Goal: Find specific page/section: Find specific page/section

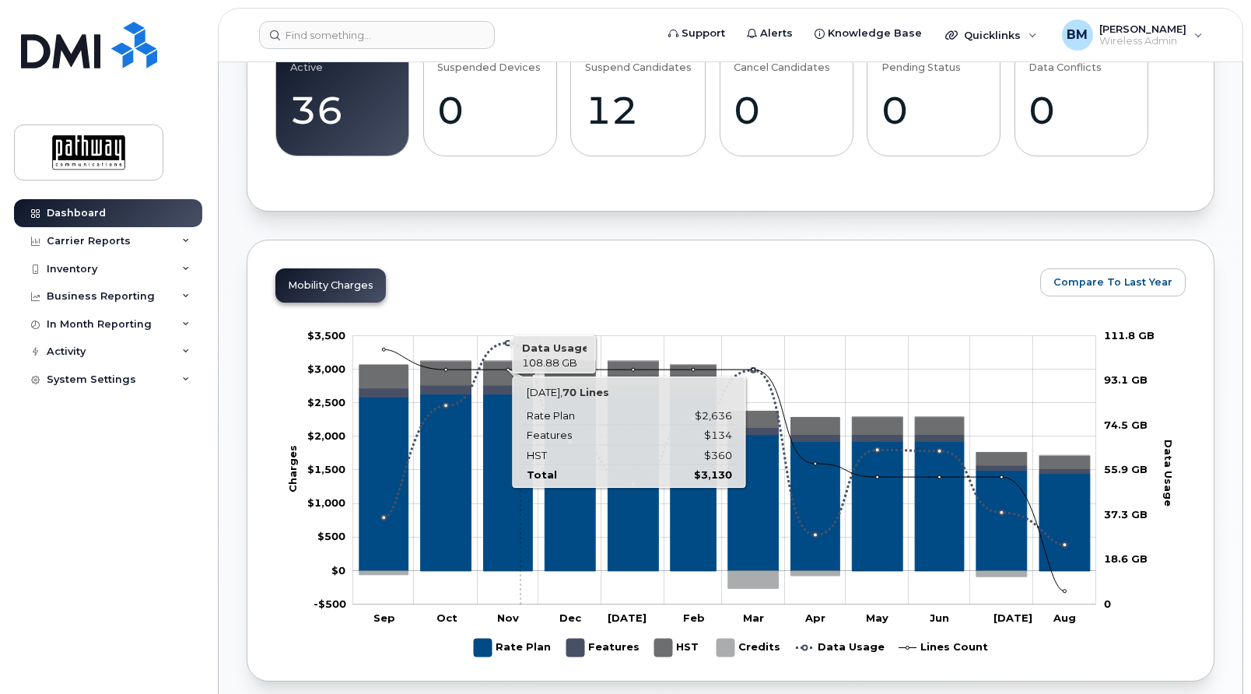
scroll to position [873, 0]
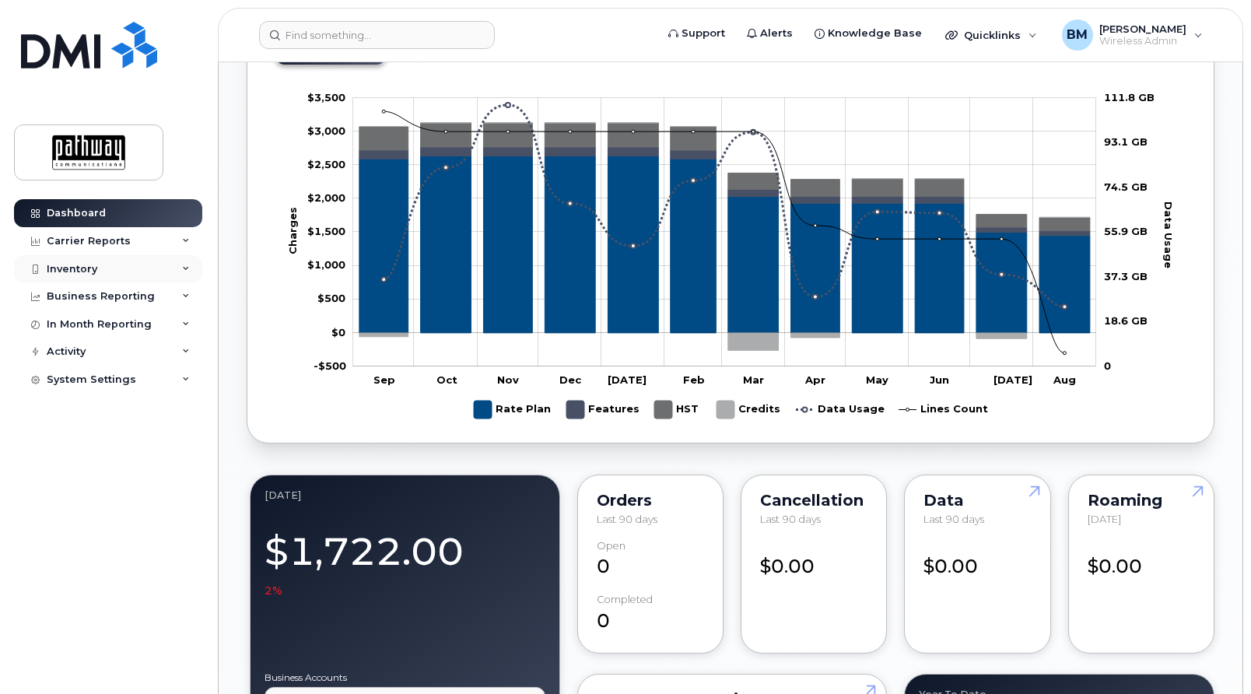
click at [75, 263] on div "Inventory" at bounding box center [72, 269] width 51 height 12
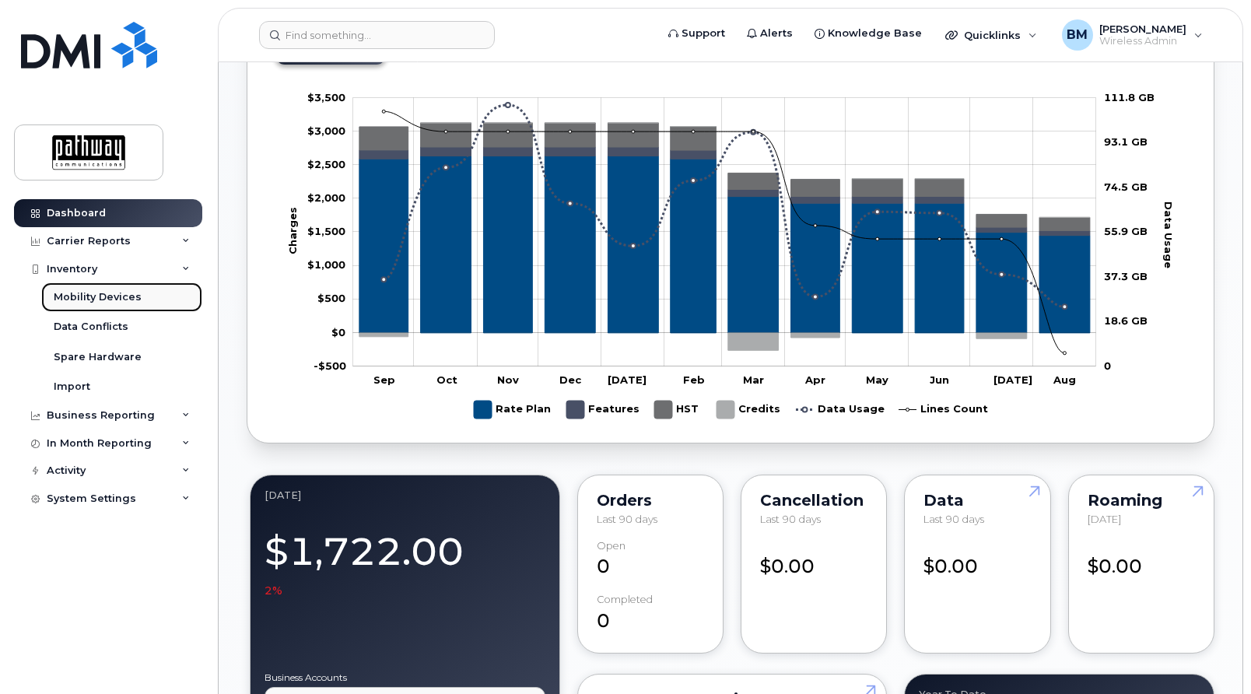
click at [101, 298] on div "Mobility Devices" at bounding box center [98, 297] width 88 height 14
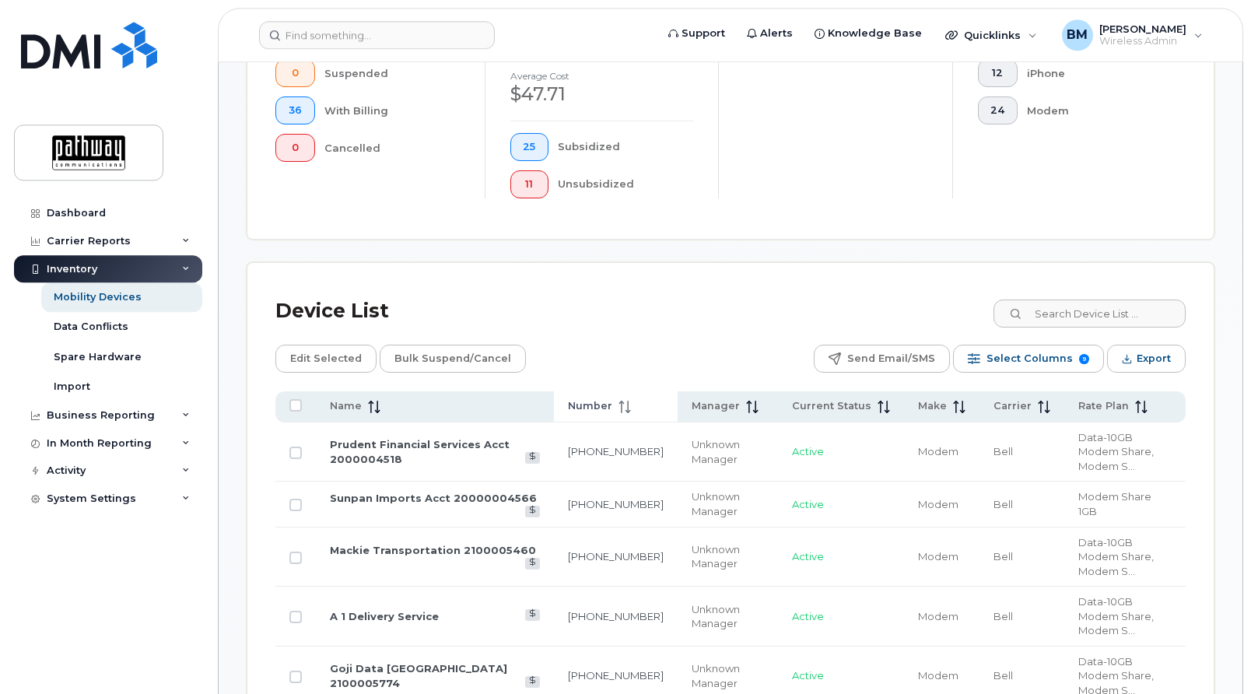
scroll to position [635, 0]
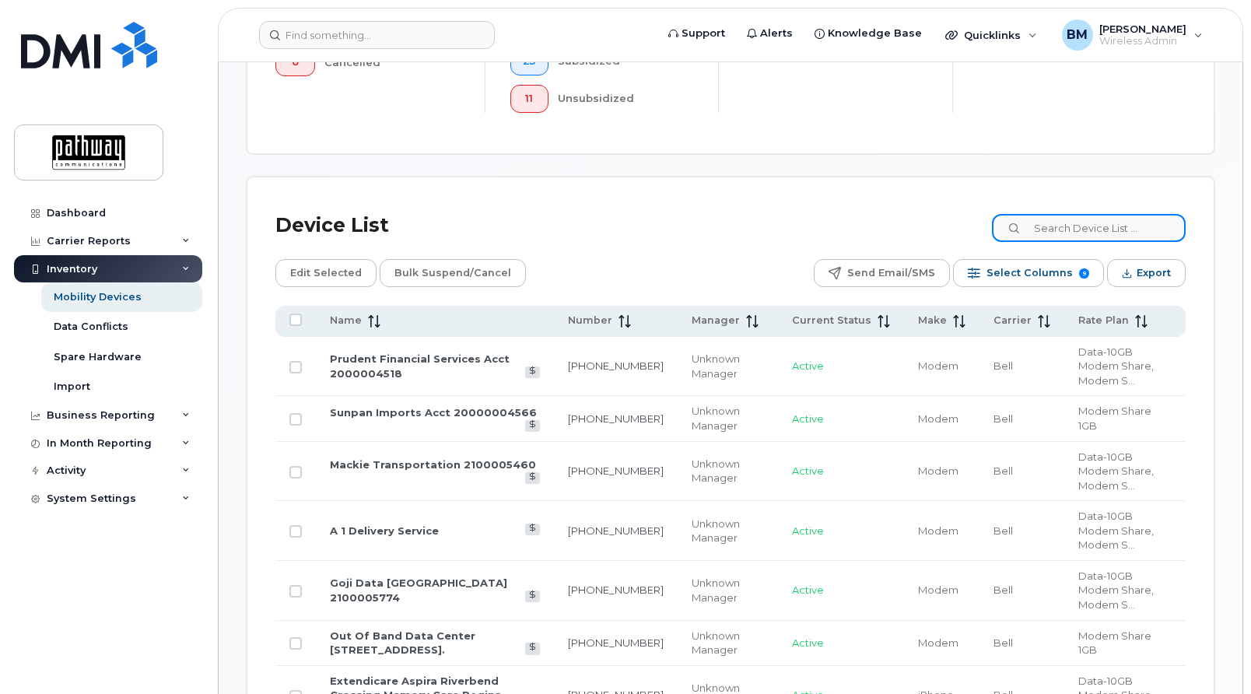
click at [1062, 216] on input at bounding box center [1089, 228] width 194 height 28
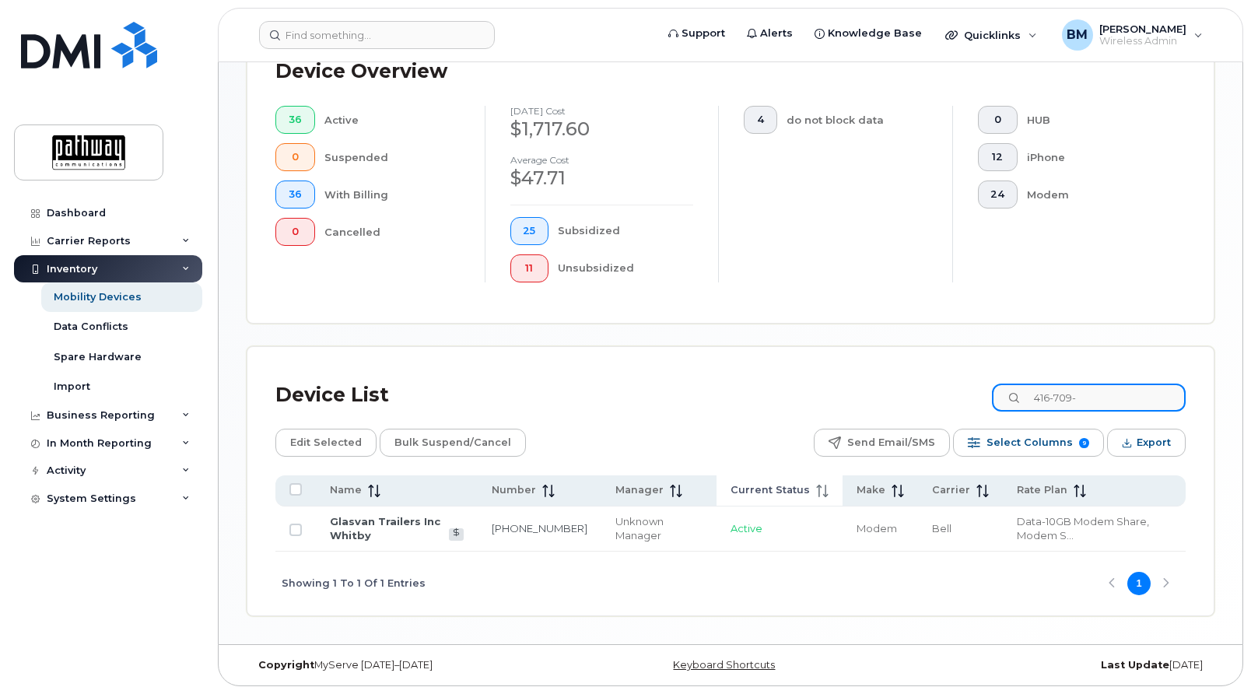
scroll to position [452, 0]
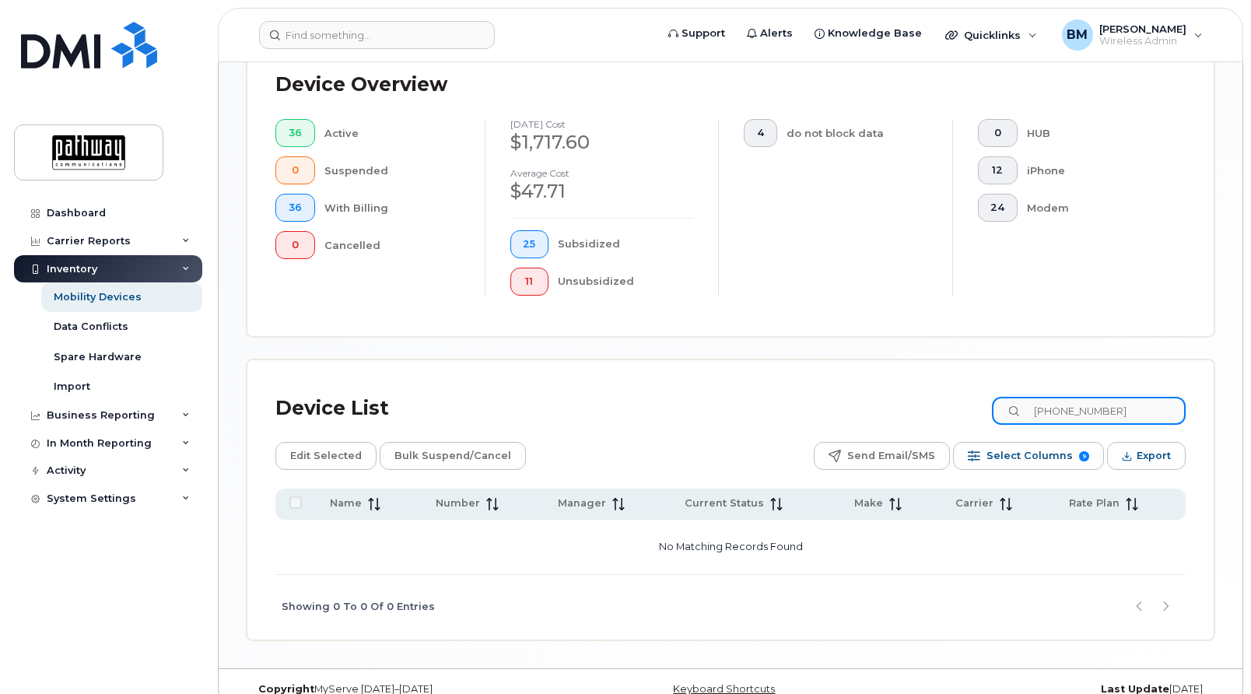
type input "416-709-6012"
click at [130, 299] on div "Mobility Devices" at bounding box center [98, 297] width 88 height 14
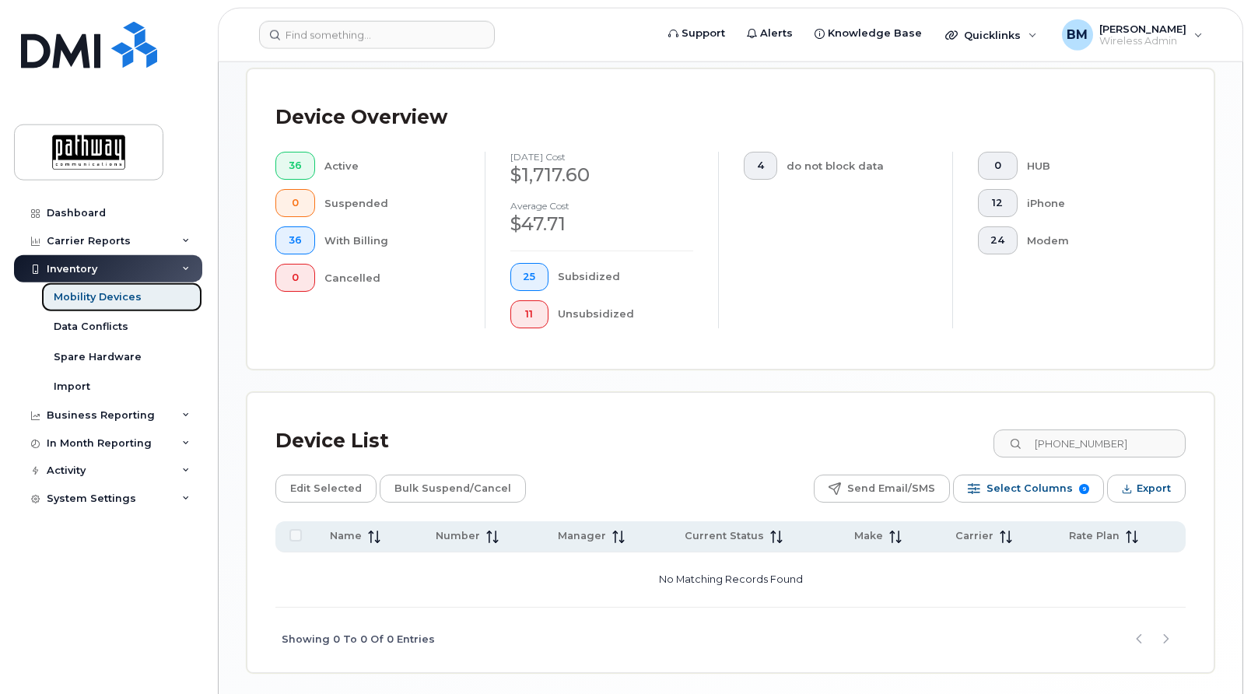
scroll to position [463, 0]
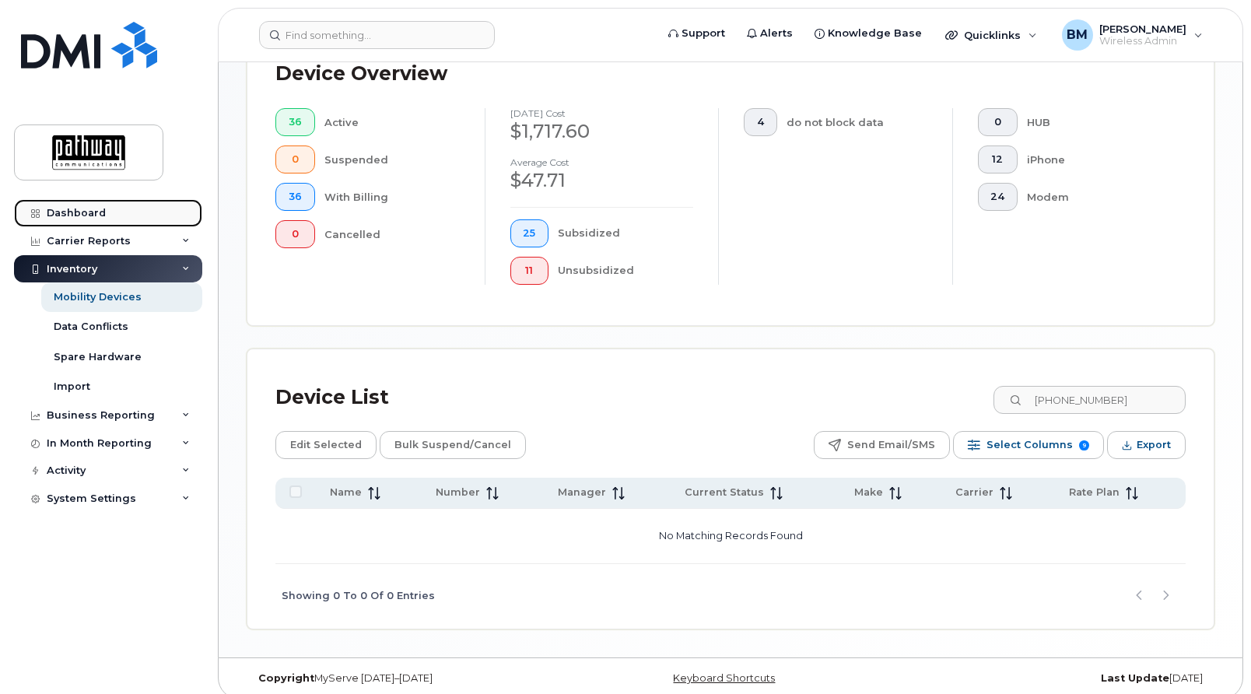
click at [91, 217] on div "Dashboard" at bounding box center [76, 213] width 59 height 12
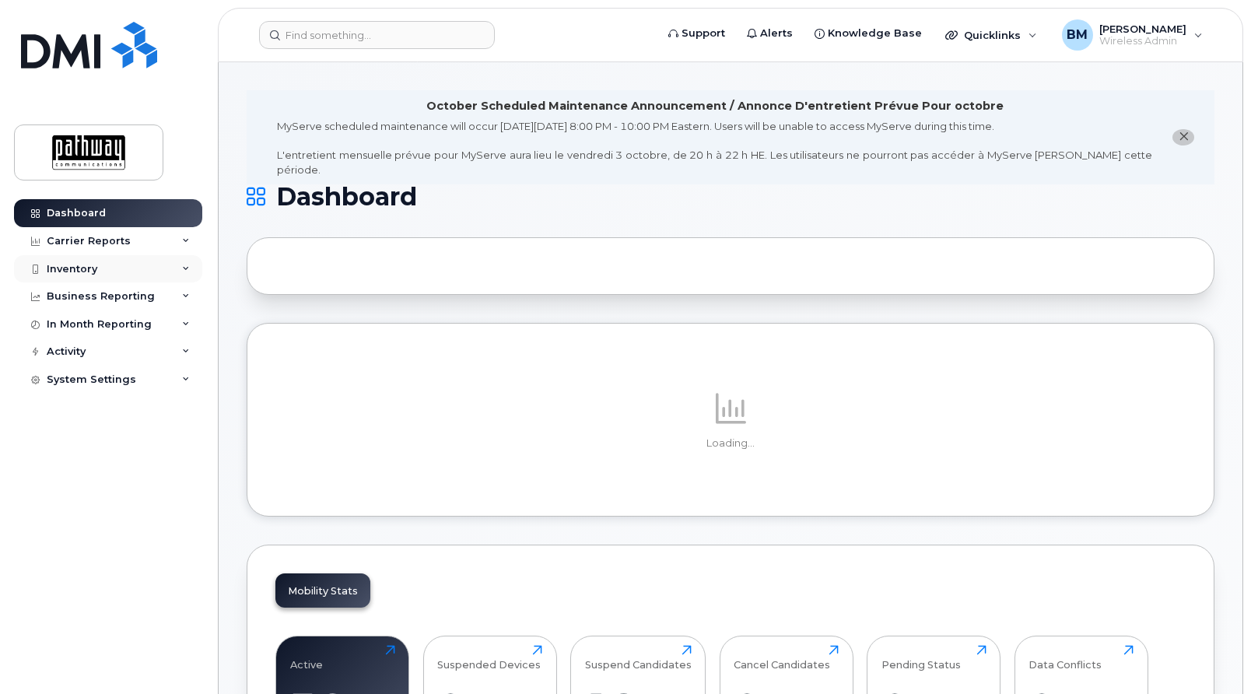
click at [74, 272] on div "Inventory" at bounding box center [72, 269] width 51 height 12
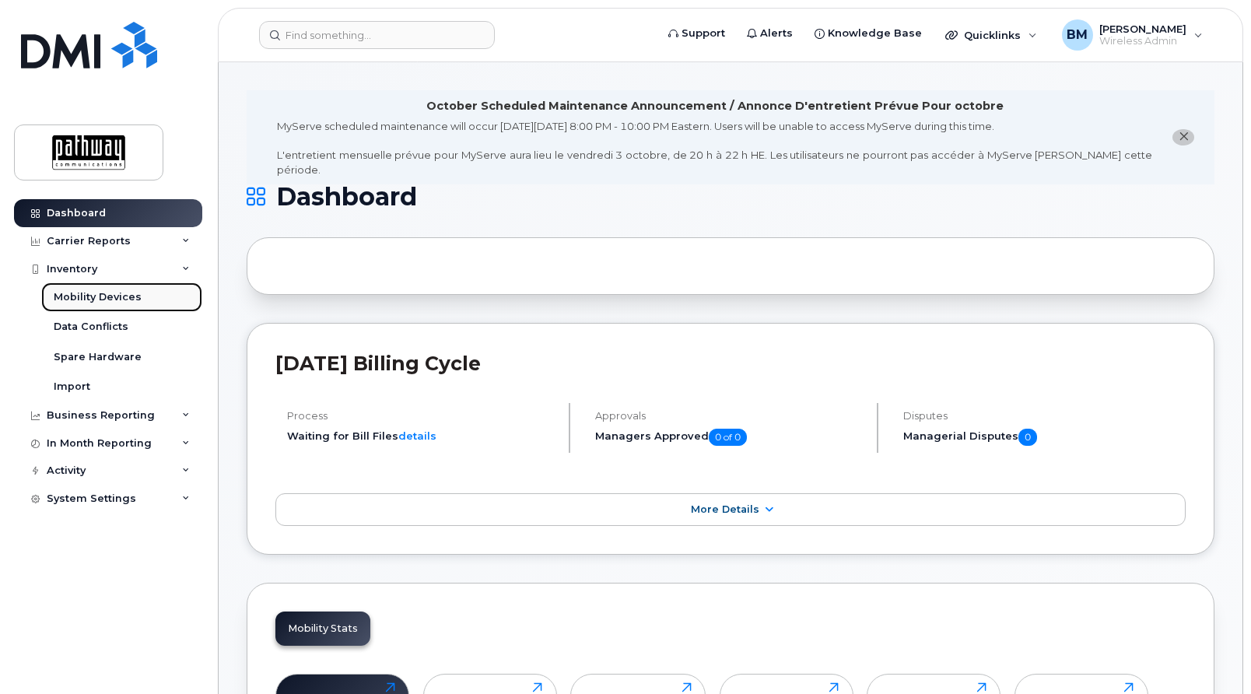
click at [128, 297] on div "Mobility Devices" at bounding box center [98, 297] width 88 height 14
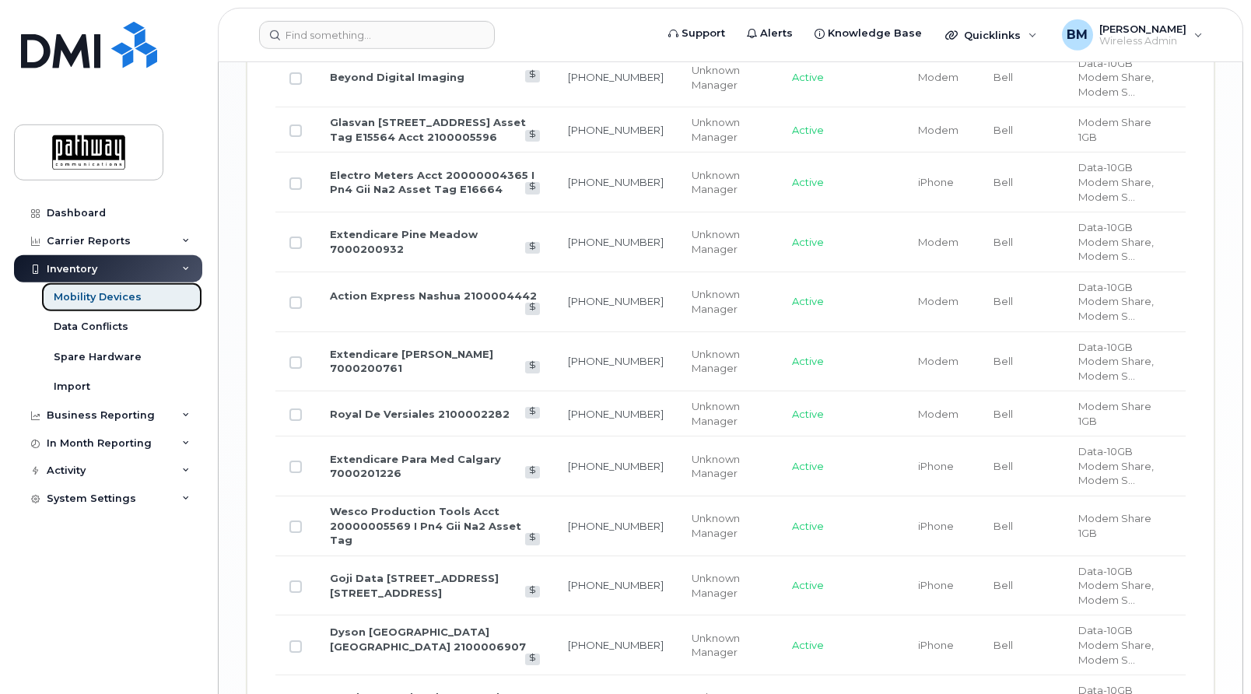
scroll to position [2047, 0]
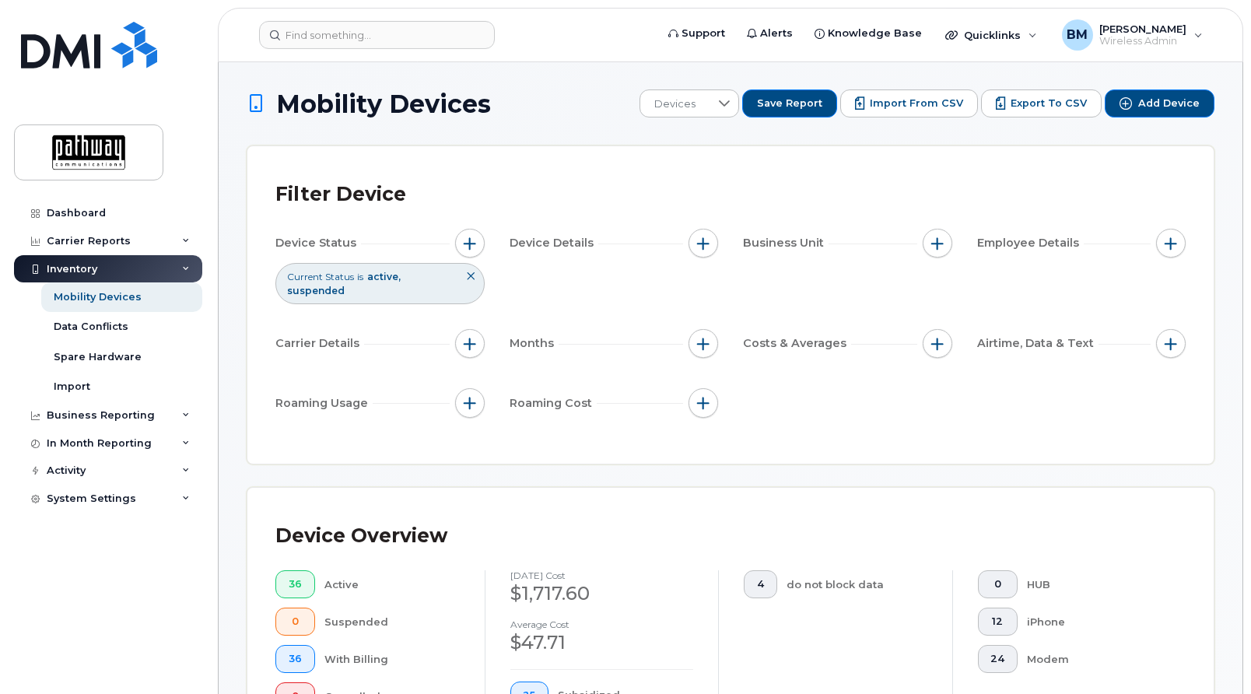
scroll to position [0, 0]
click at [1088, 29] on span "BM" at bounding box center [1077, 35] width 21 height 19
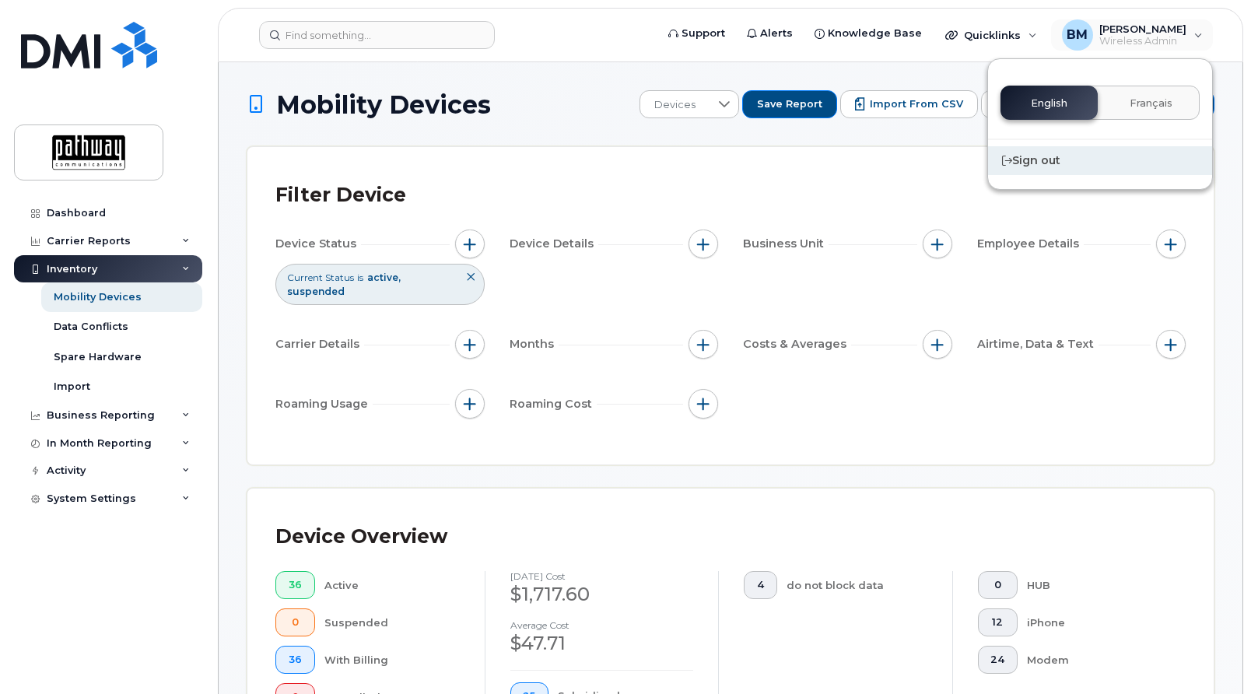
click at [1057, 163] on div "Sign out" at bounding box center [1100, 160] width 224 height 29
